Goal: Communication & Community: Participate in discussion

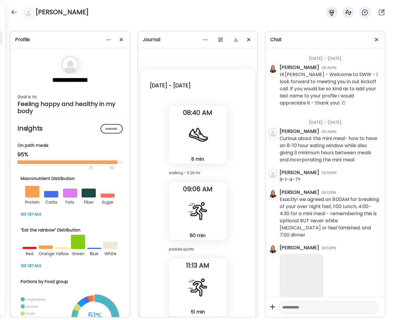
scroll to position [14276, 0]
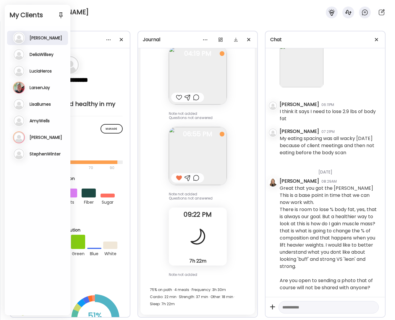
drag, startPoint x: 105, startPoint y: 7, endPoint x: 102, endPoint y: 7, distance: 3.3
click at [104, 7] on div "[PERSON_NAME]" at bounding box center [197, 10] width 395 height 21
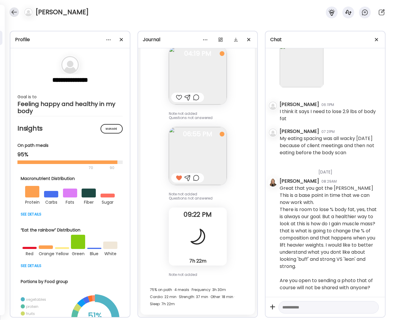
click at [15, 11] on div at bounding box center [13, 11] width 9 height 9
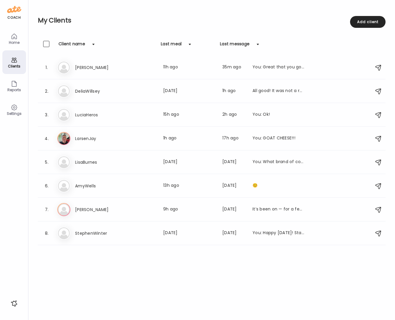
click at [15, 60] on icon at bounding box center [14, 59] width 7 height 7
click at [281, 136] on div "You: GOAT CHEESE!!!" at bounding box center [278, 138] width 52 height 7
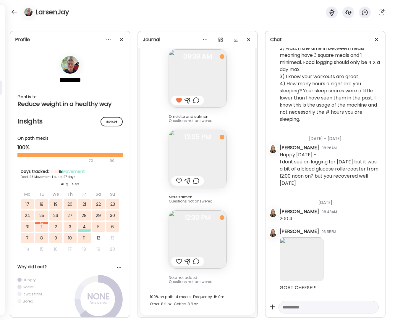
scroll to position [4692, 0]
click at [176, 181] on div at bounding box center [179, 180] width 6 height 7
click at [186, 262] on div at bounding box center [187, 260] width 6 height 7
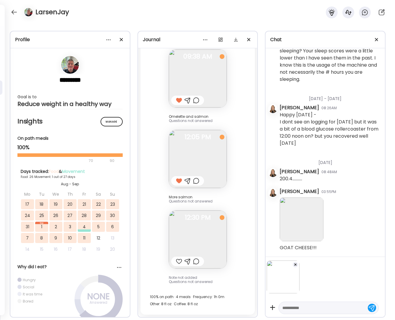
click at [299, 307] on textarea at bounding box center [323, 307] width 82 height 7
type textarea "******"
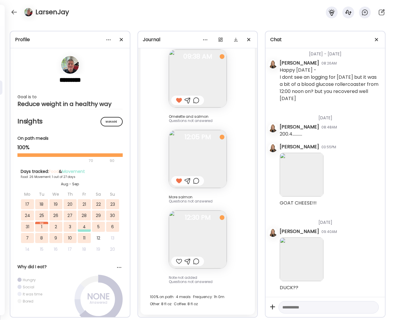
scroll to position [4777, 0]
click at [13, 11] on div at bounding box center [13, 11] width 9 height 9
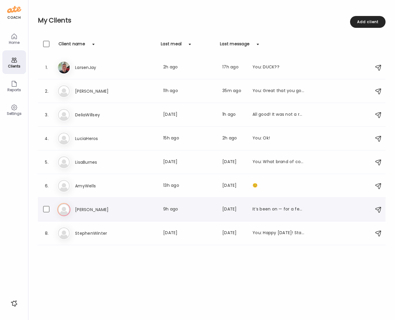
click at [86, 208] on h3 "[PERSON_NAME]" at bounding box center [101, 209] width 52 height 7
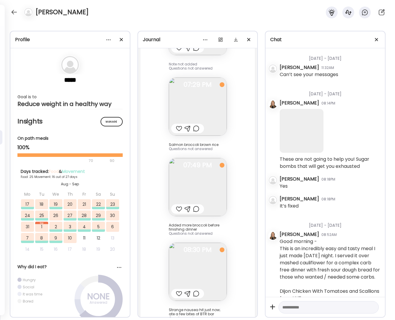
scroll to position [3153, 0]
